Goal: Check status: Check status

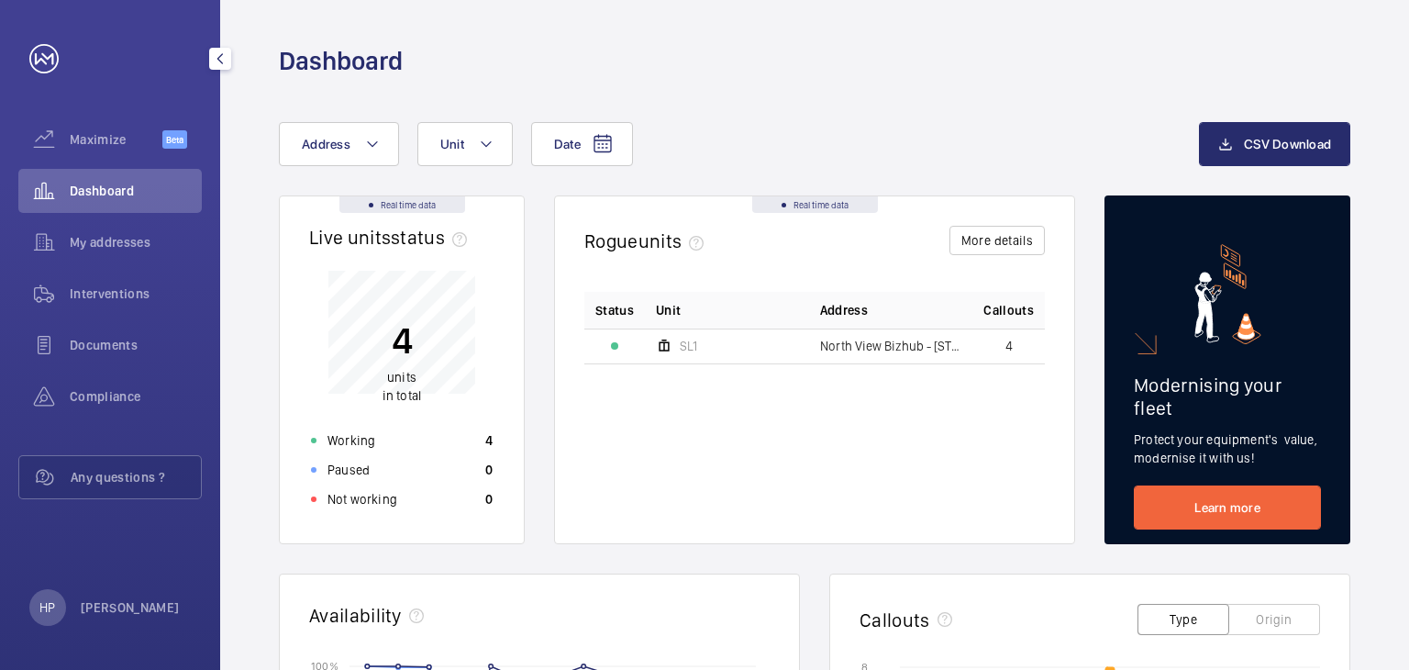
click at [176, 370] on div "Documents" at bounding box center [110, 348] width 184 height 51
click at [176, 358] on div "Documents" at bounding box center [110, 345] width 184 height 44
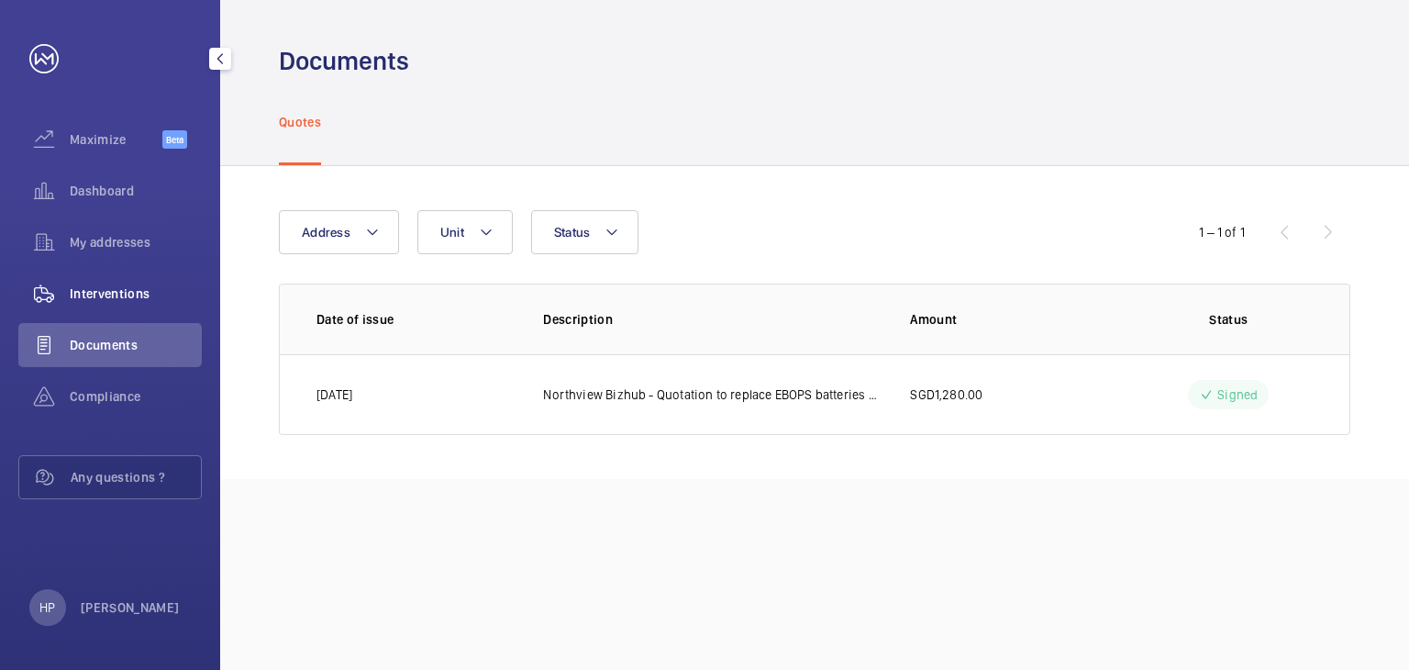
click at [172, 298] on span "Interventions" at bounding box center [136, 293] width 132 height 18
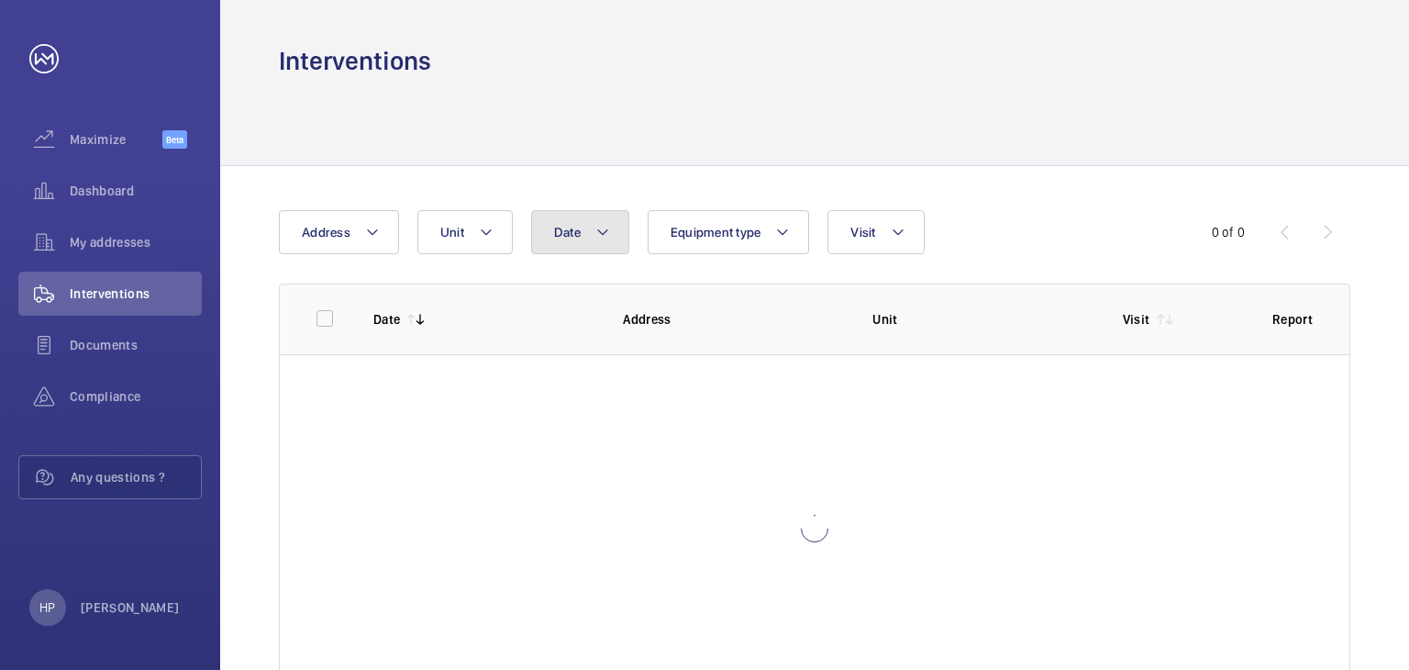
click at [584, 243] on button "Date" at bounding box center [580, 232] width 98 height 44
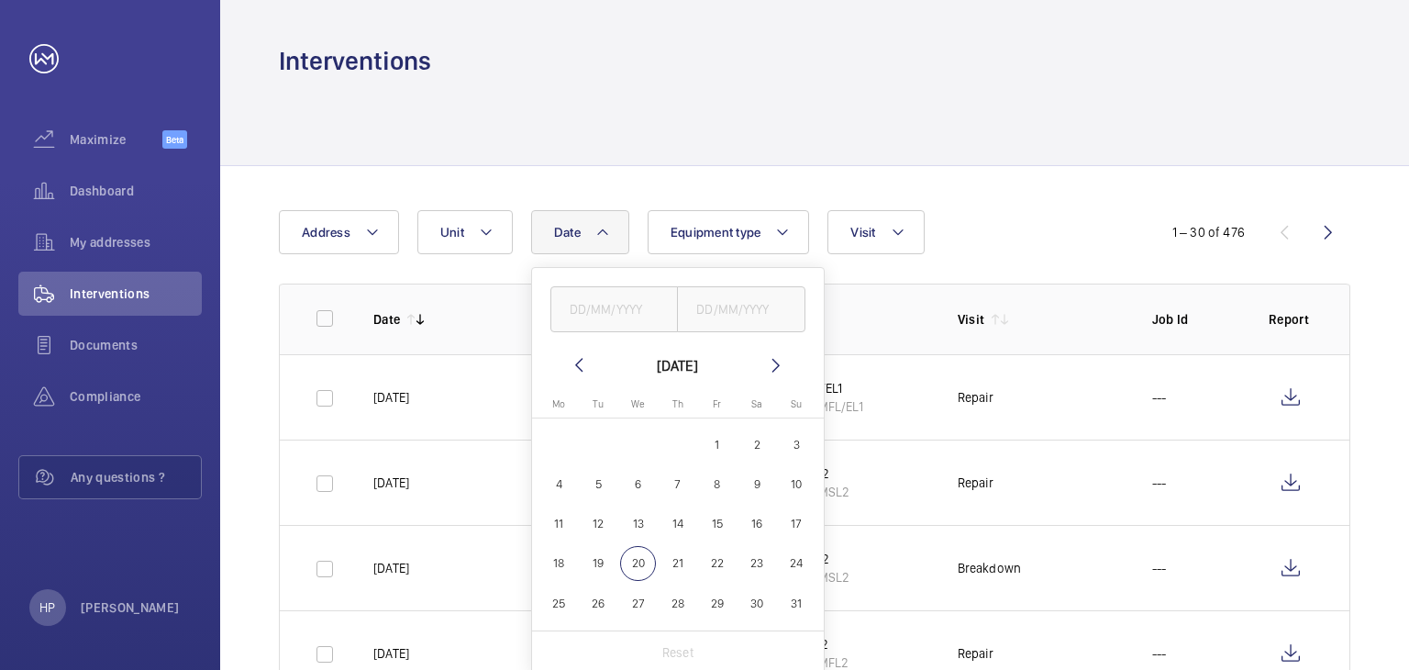
click at [711, 440] on span "1" at bounding box center [717, 445] width 36 height 36
type input "[DATE]"
click at [592, 599] on span "26" at bounding box center [599, 603] width 36 height 36
type input "[DATE]"
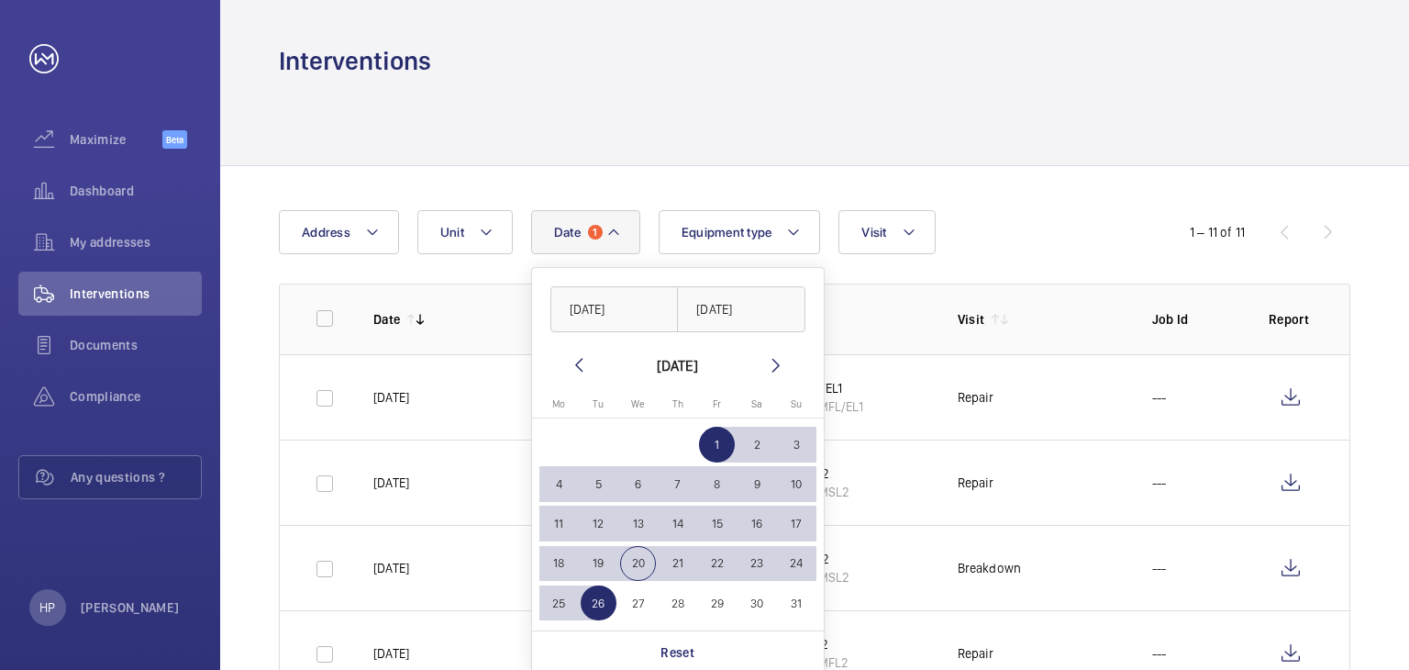
click at [652, 577] on button "20" at bounding box center [637, 562] width 39 height 39
type input "[DATE]"
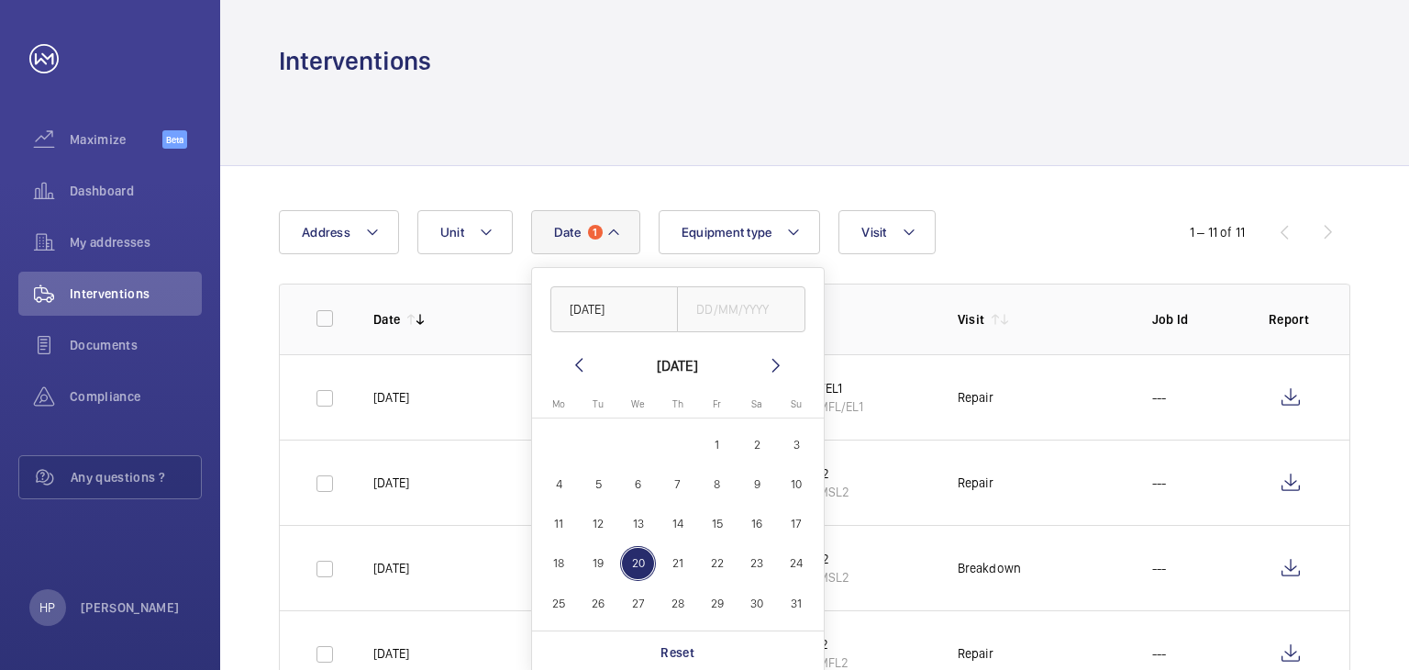
click at [910, 444] on td "SL2 WMSL2" at bounding box center [830, 482] width 195 height 85
